Goal: Task Accomplishment & Management: Complete application form

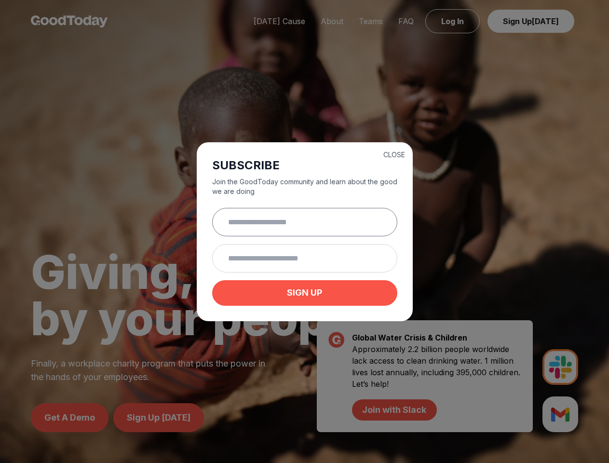
click at [304, 231] on input "text" at bounding box center [304, 222] width 185 height 28
click at [394, 153] on button "CLOSE" at bounding box center [394, 155] width 22 height 10
